Goal: Transaction & Acquisition: Purchase product/service

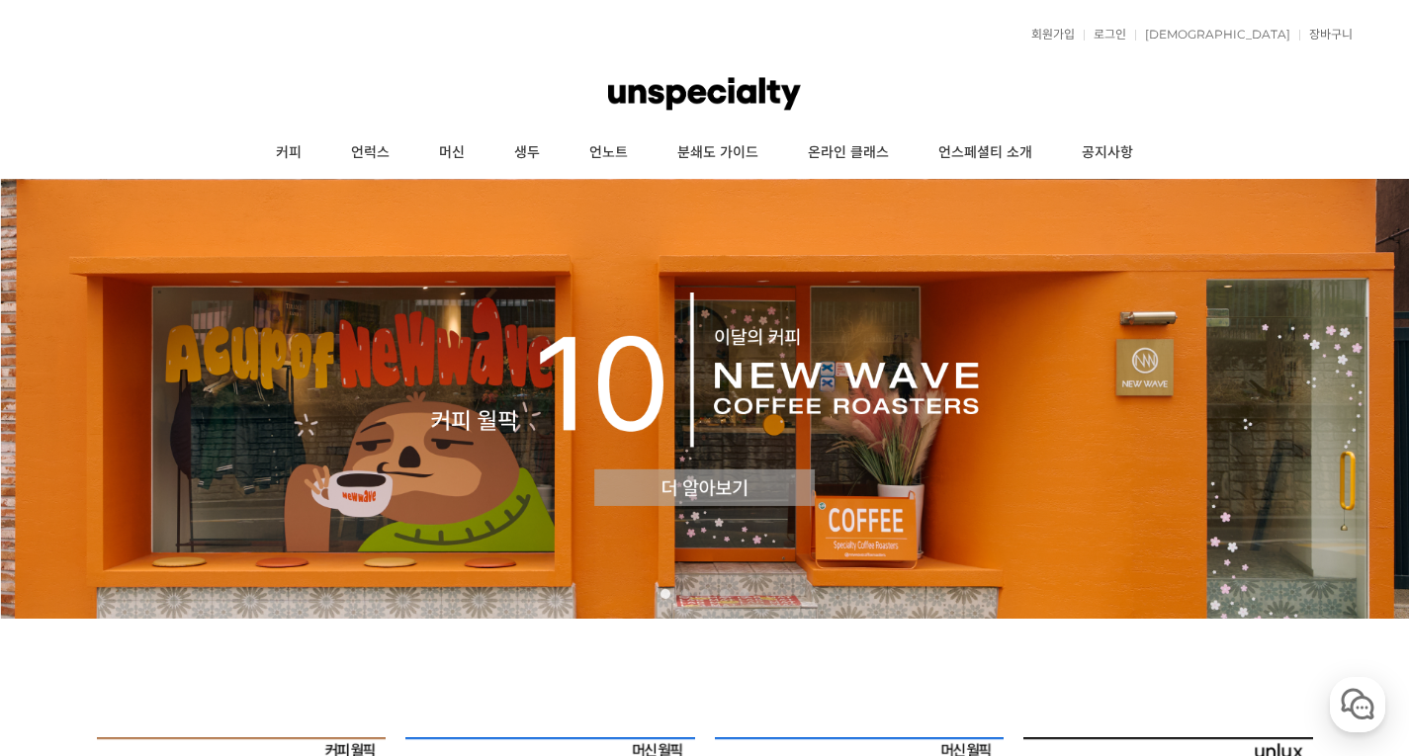
click at [634, 470] on img at bounding box center [704, 399] width 1409 height 440
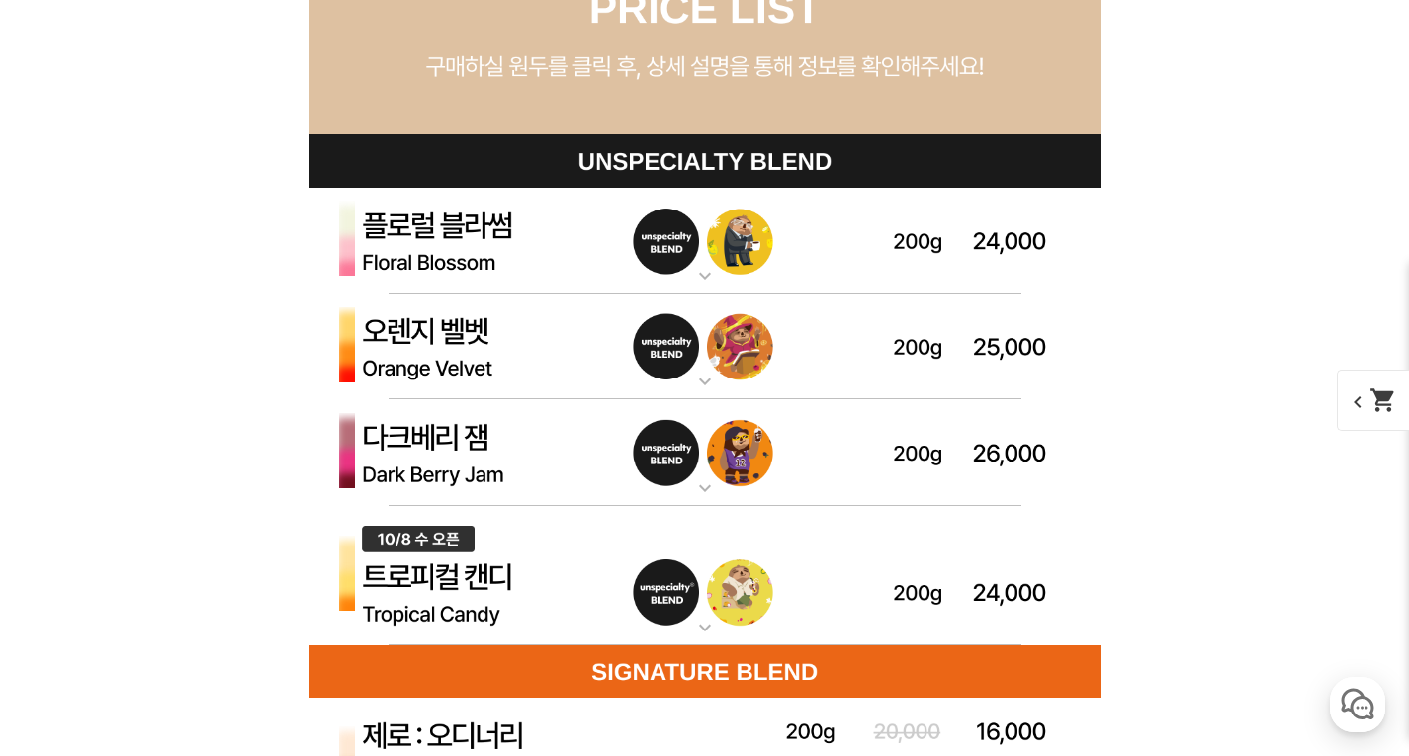
scroll to position [5624, 0]
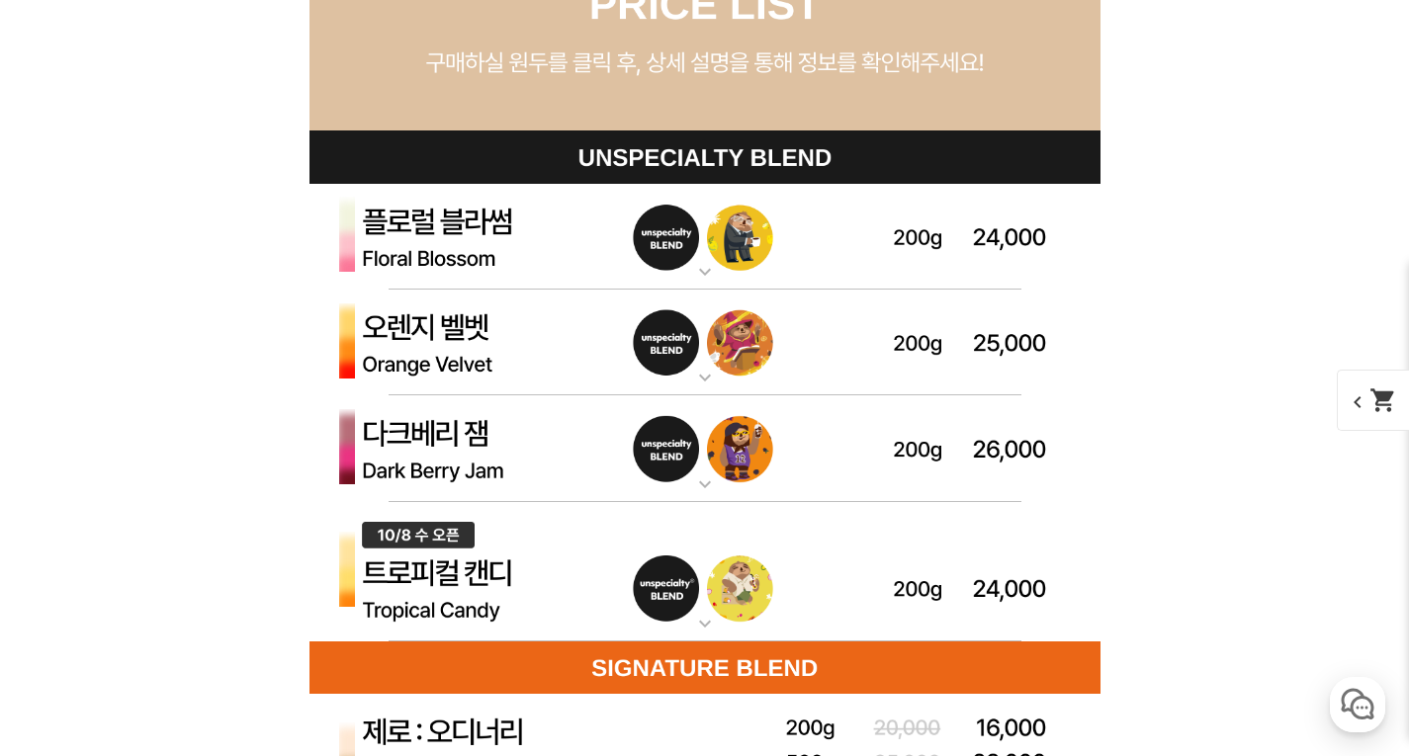
click at [701, 476] on mat-icon "expand_more" at bounding box center [705, 485] width 40 height 24
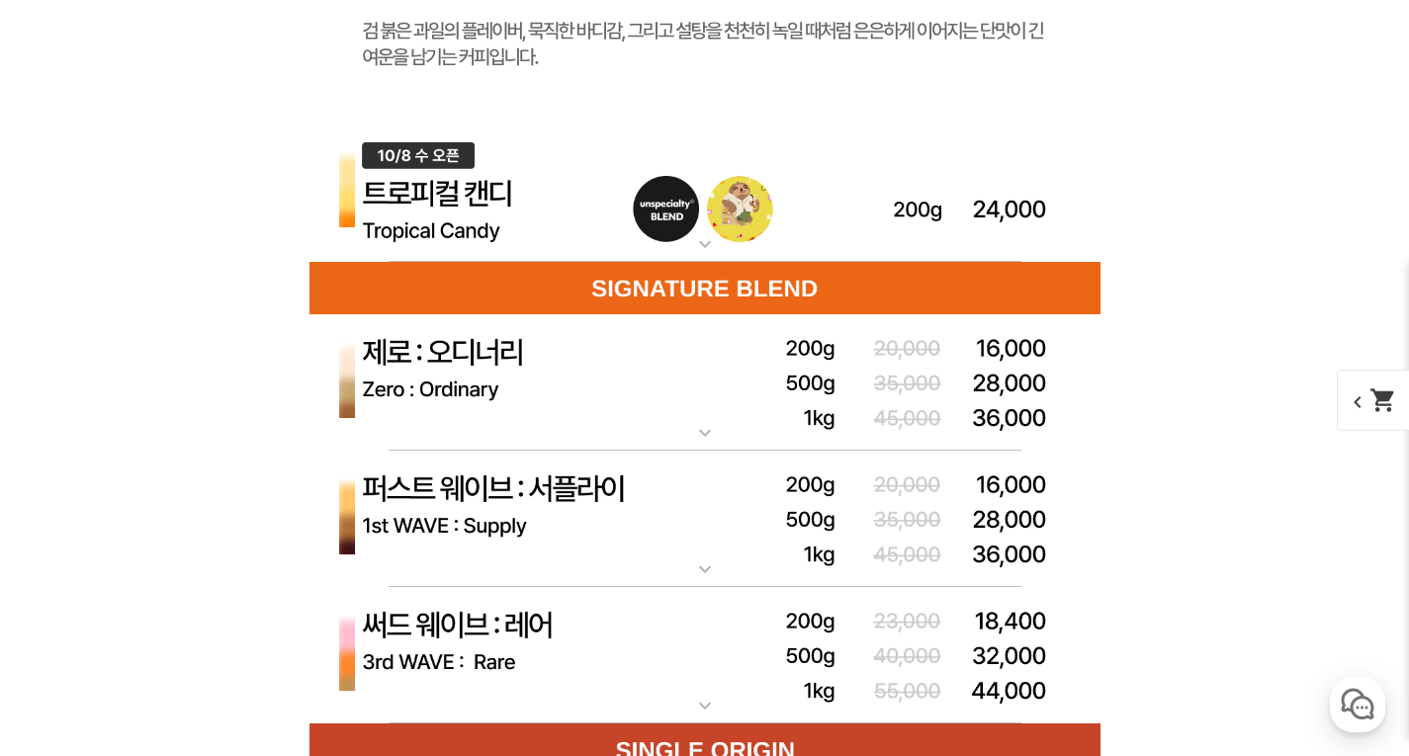
scroll to position [6946, 0]
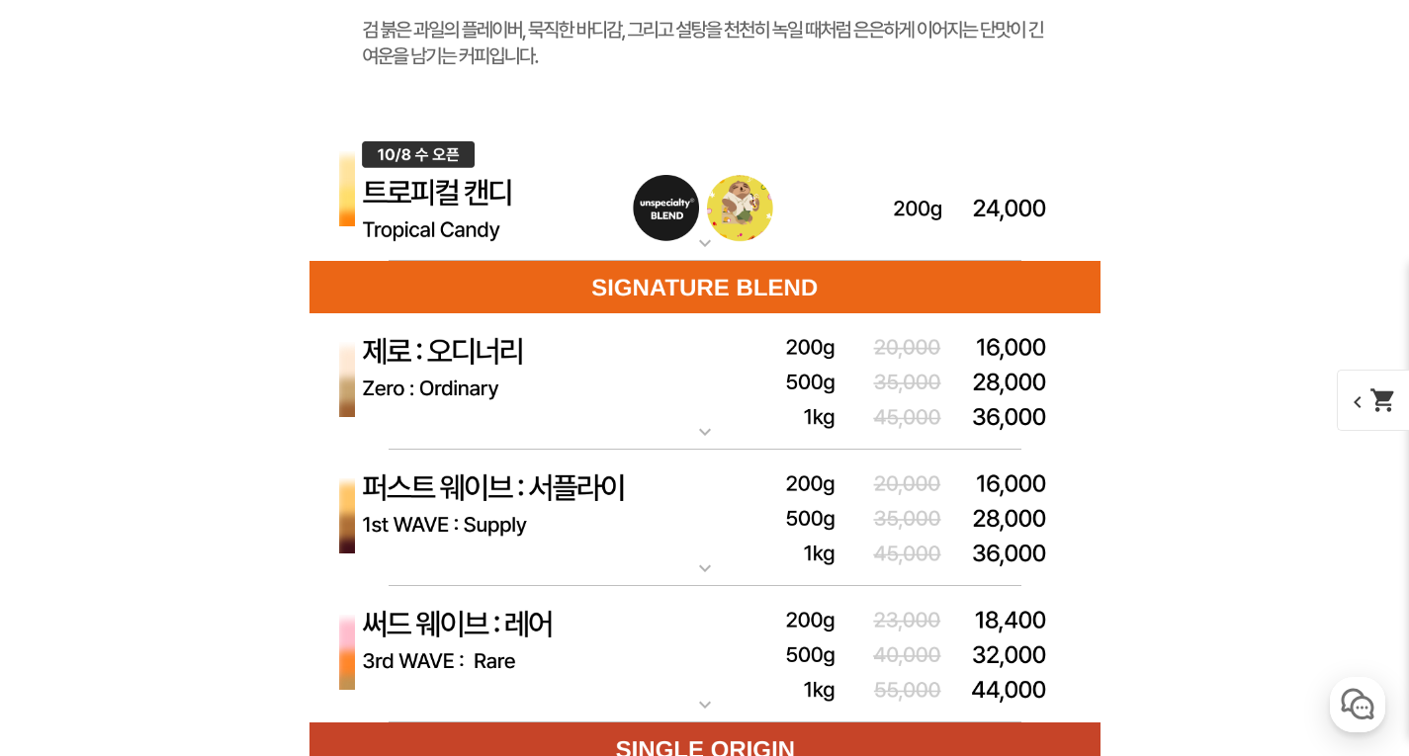
click at [706, 576] on mat-icon "expand_more" at bounding box center [705, 569] width 40 height 24
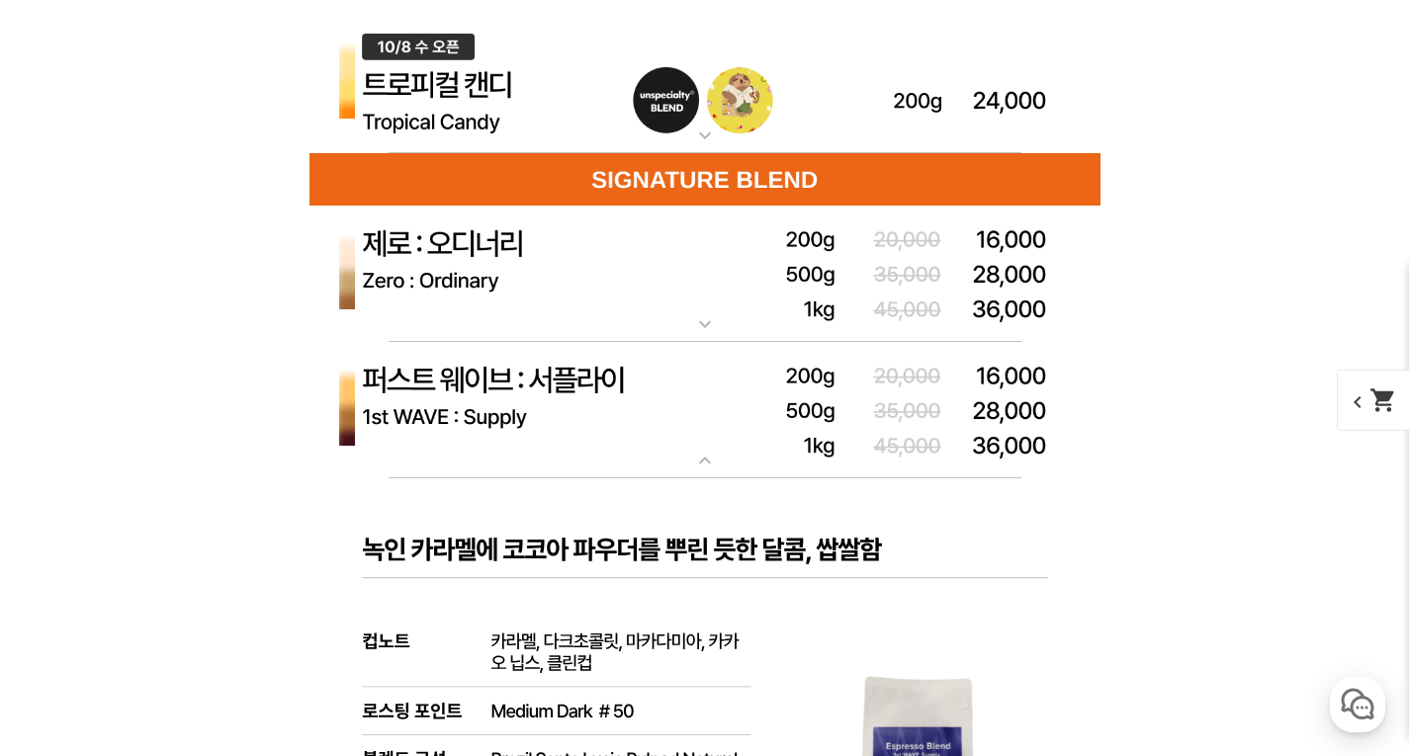
scroll to position [7052, 0]
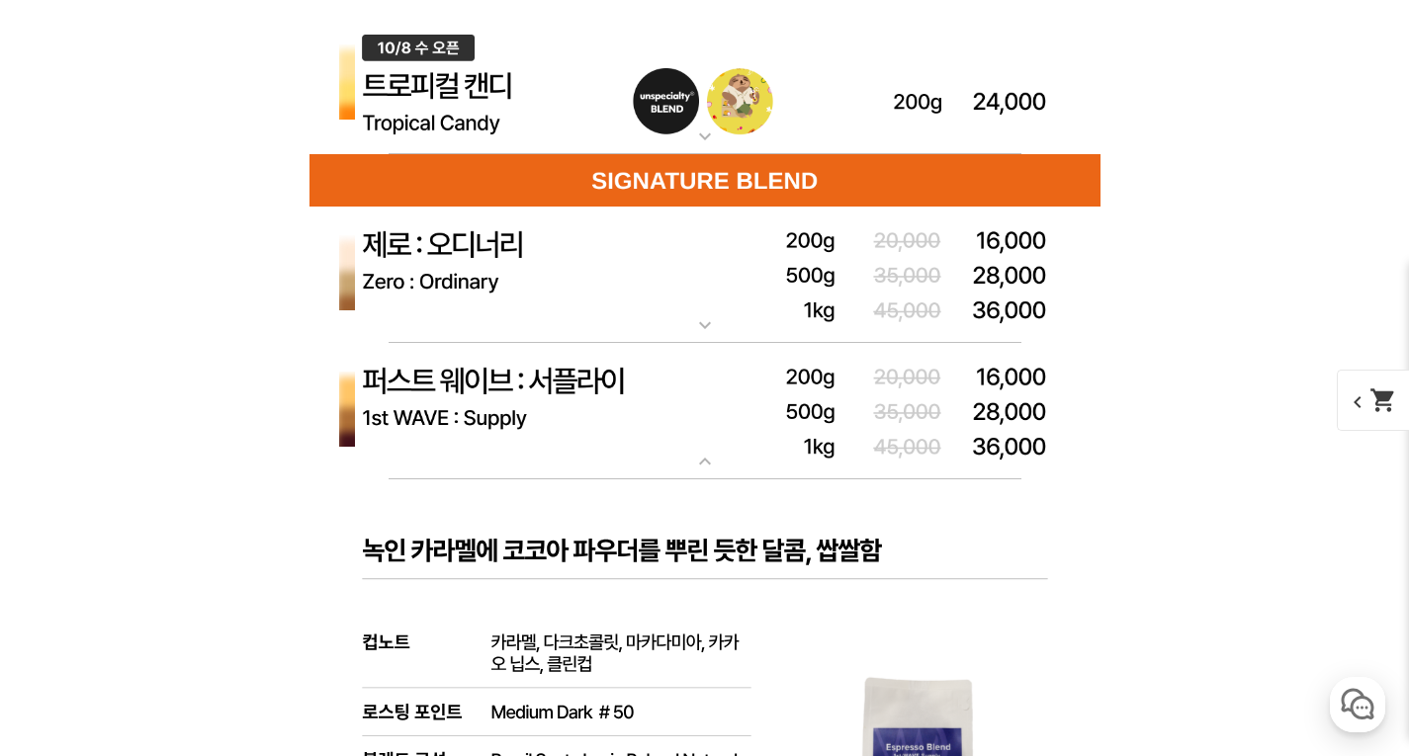
click at [727, 324] on img at bounding box center [704, 275] width 791 height 137
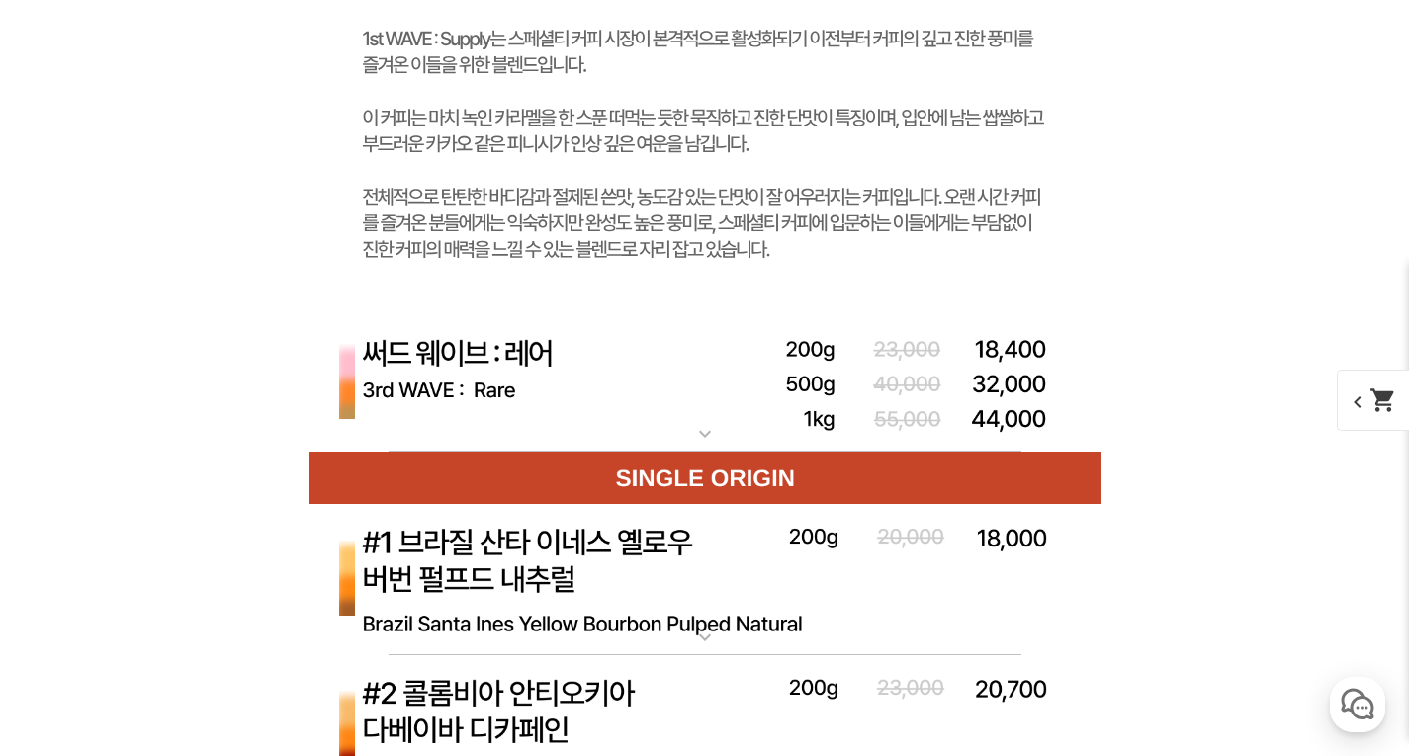
scroll to position [9364, 0]
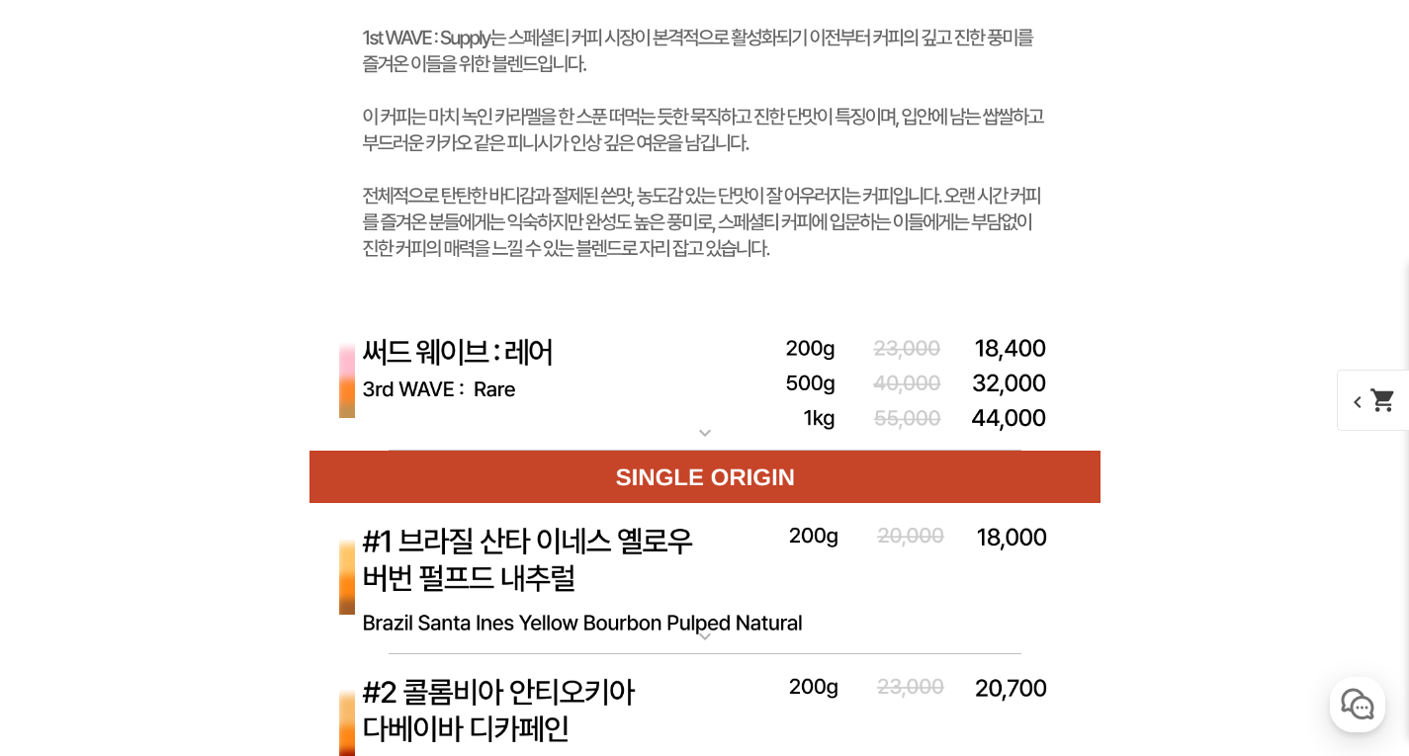
click at [708, 424] on mat-icon "expand_more" at bounding box center [705, 433] width 40 height 24
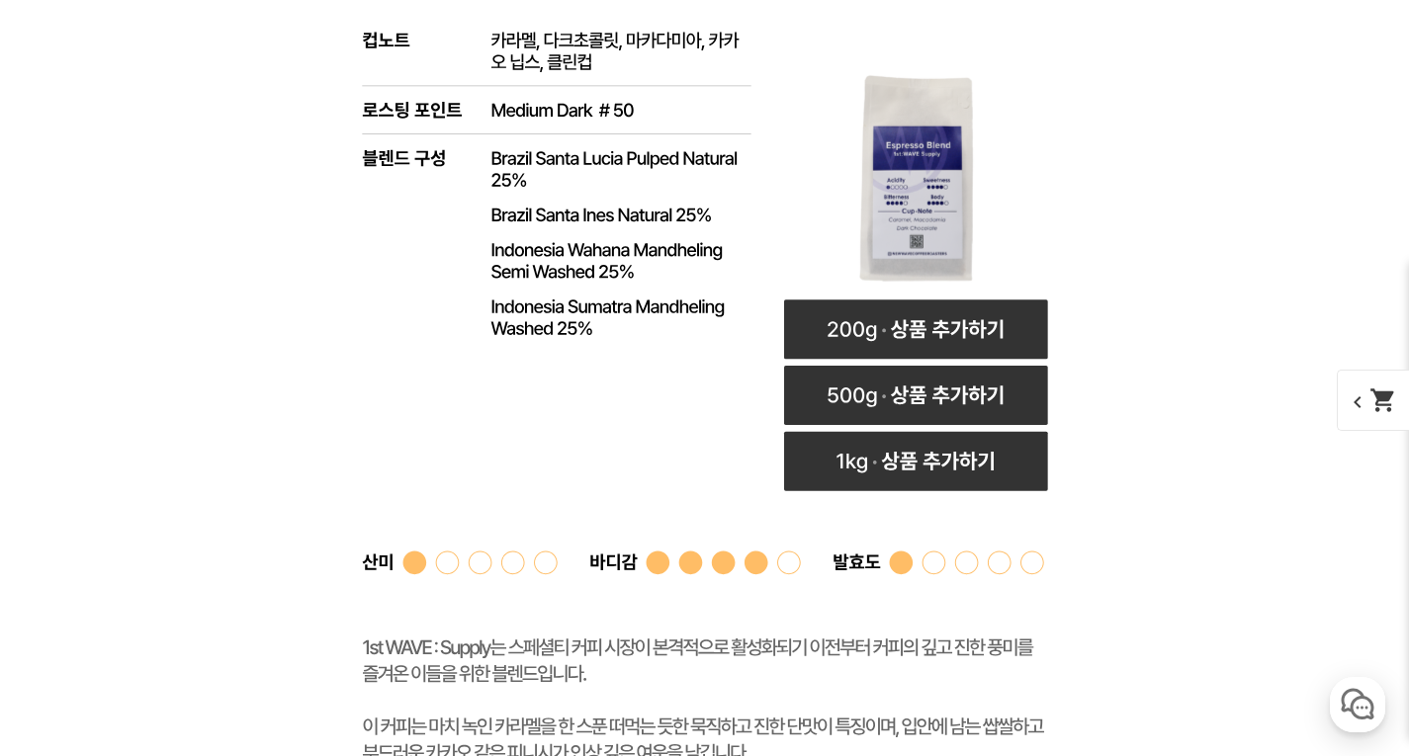
scroll to position [8753, 0]
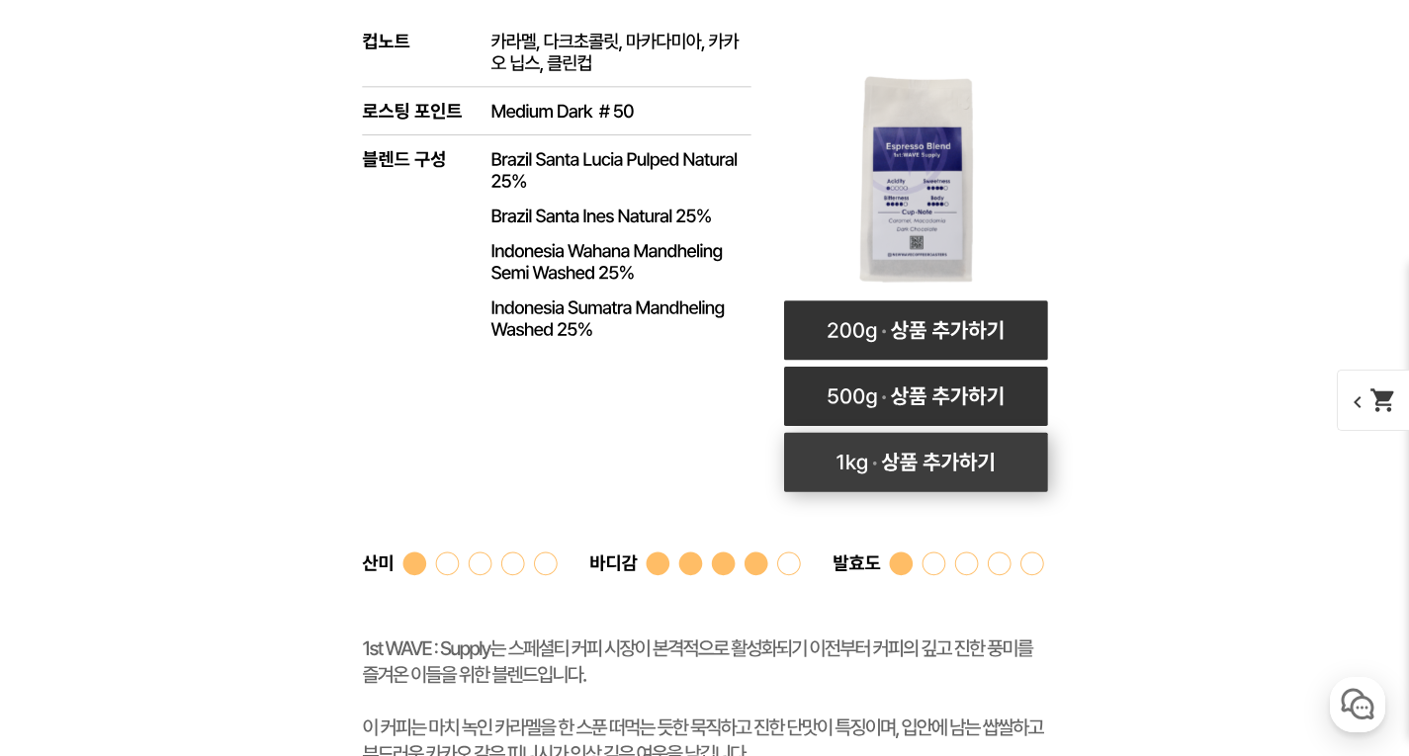
click at [910, 487] on rect at bounding box center [915, 462] width 264 height 59
select select "퍼스트 웨이브 : 서플라이 (하우스 블렌드)"
select select "1kg"
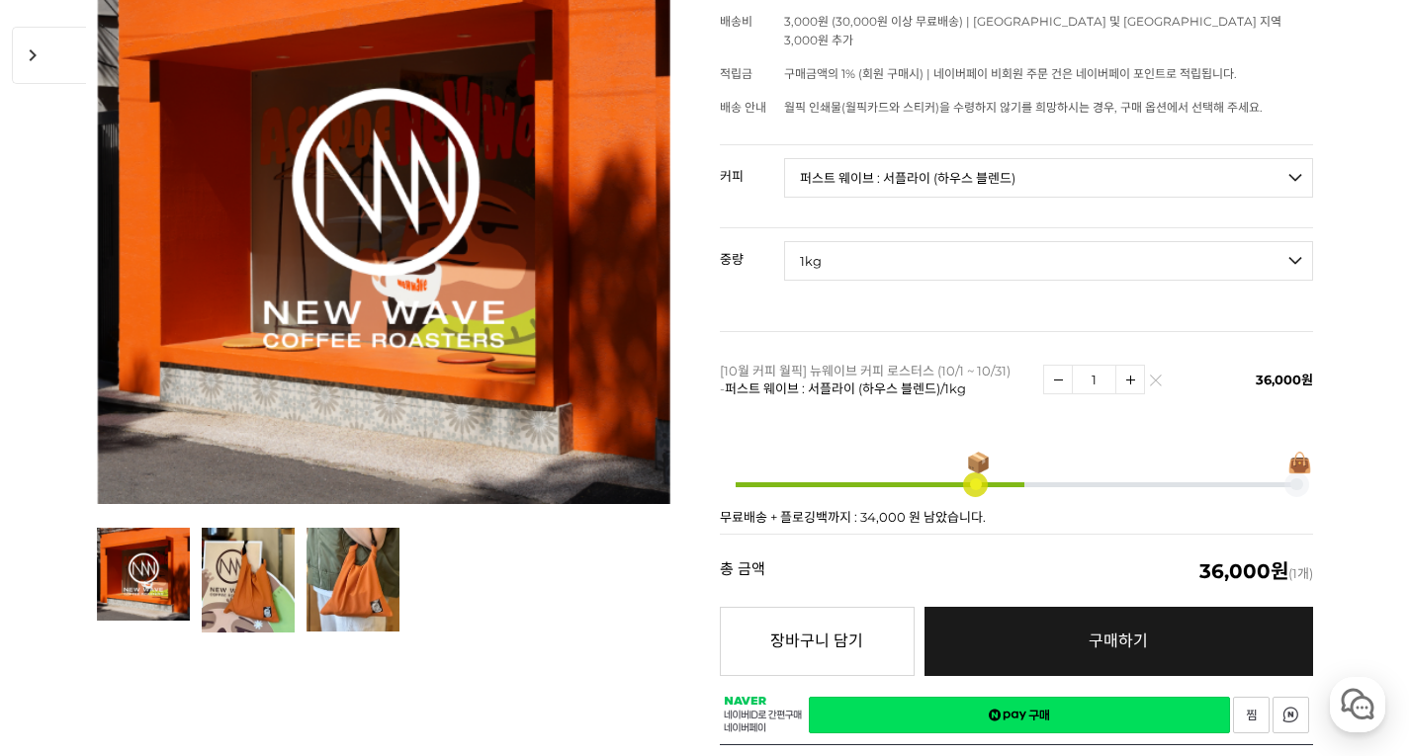
scroll to position [325, 0]
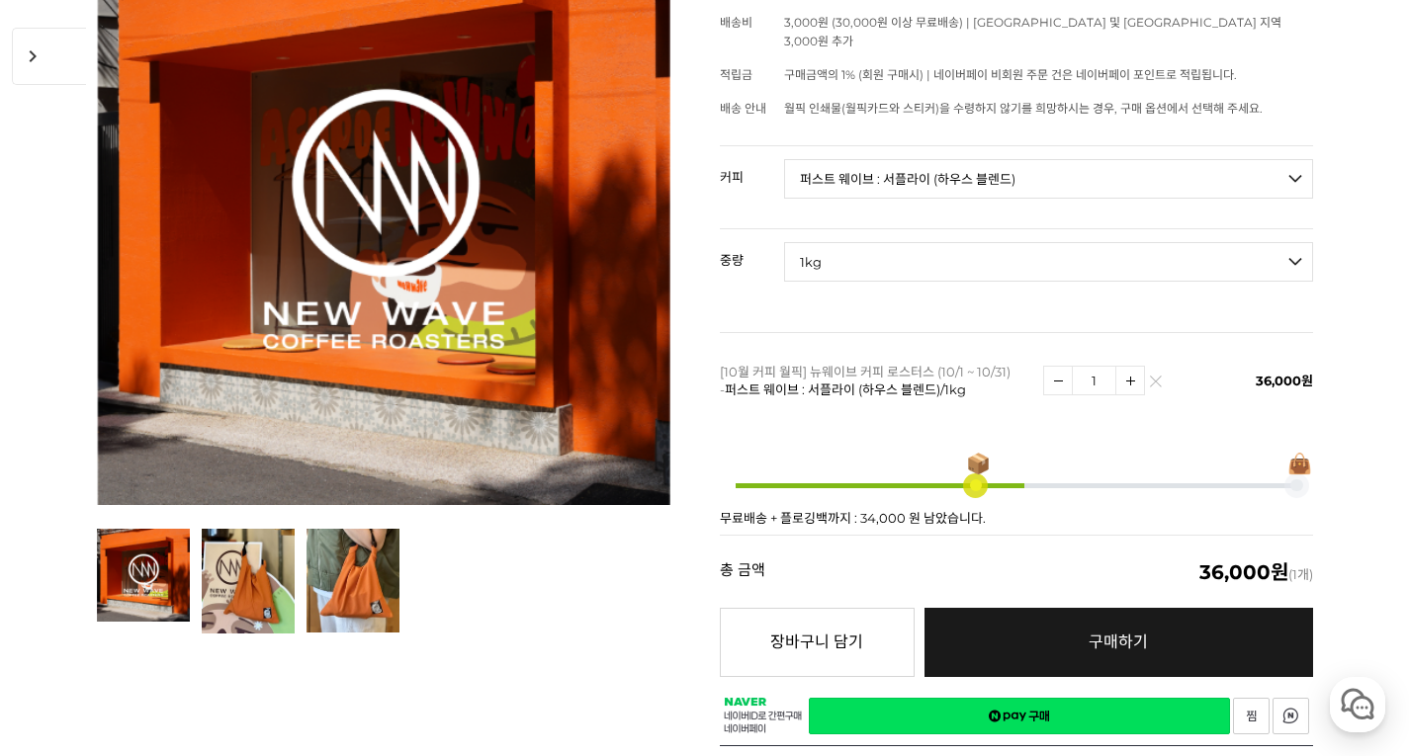
click at [1085, 698] on link "네이버페이 구매하기" at bounding box center [1019, 716] width 421 height 37
